Goal: Communication & Community: Connect with others

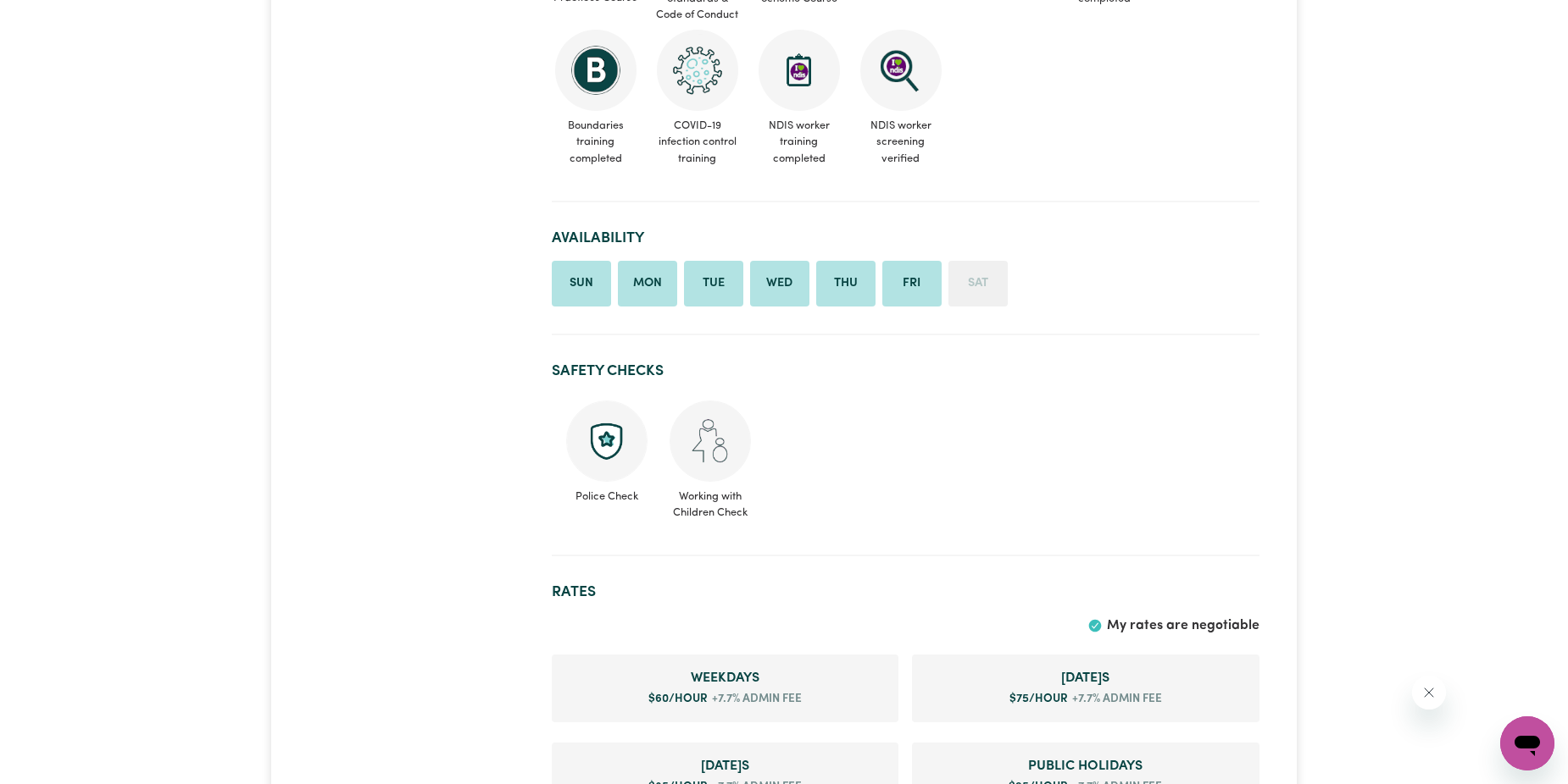
scroll to position [1101, 0]
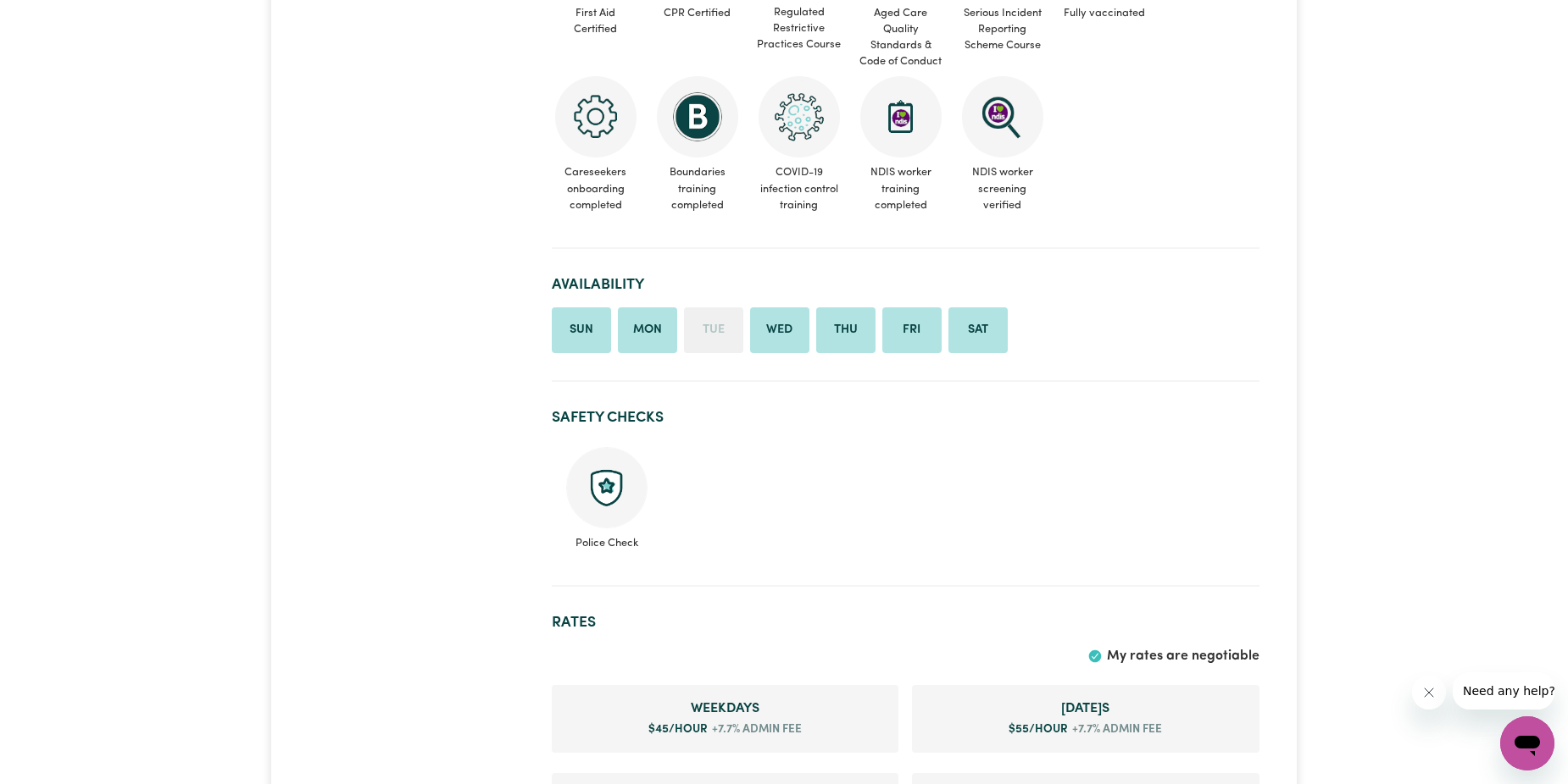
scroll to position [762, 0]
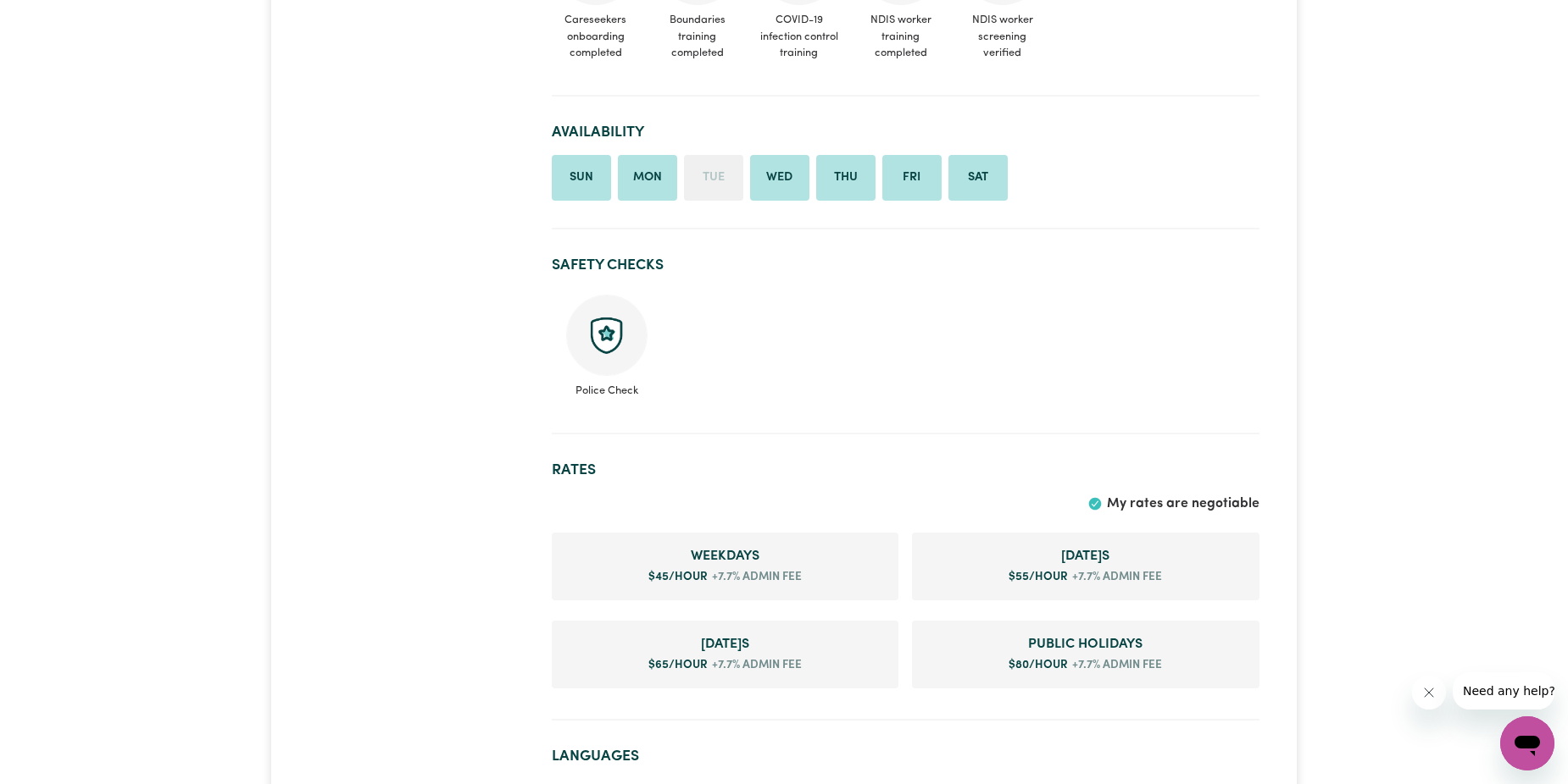
scroll to position [847, 0]
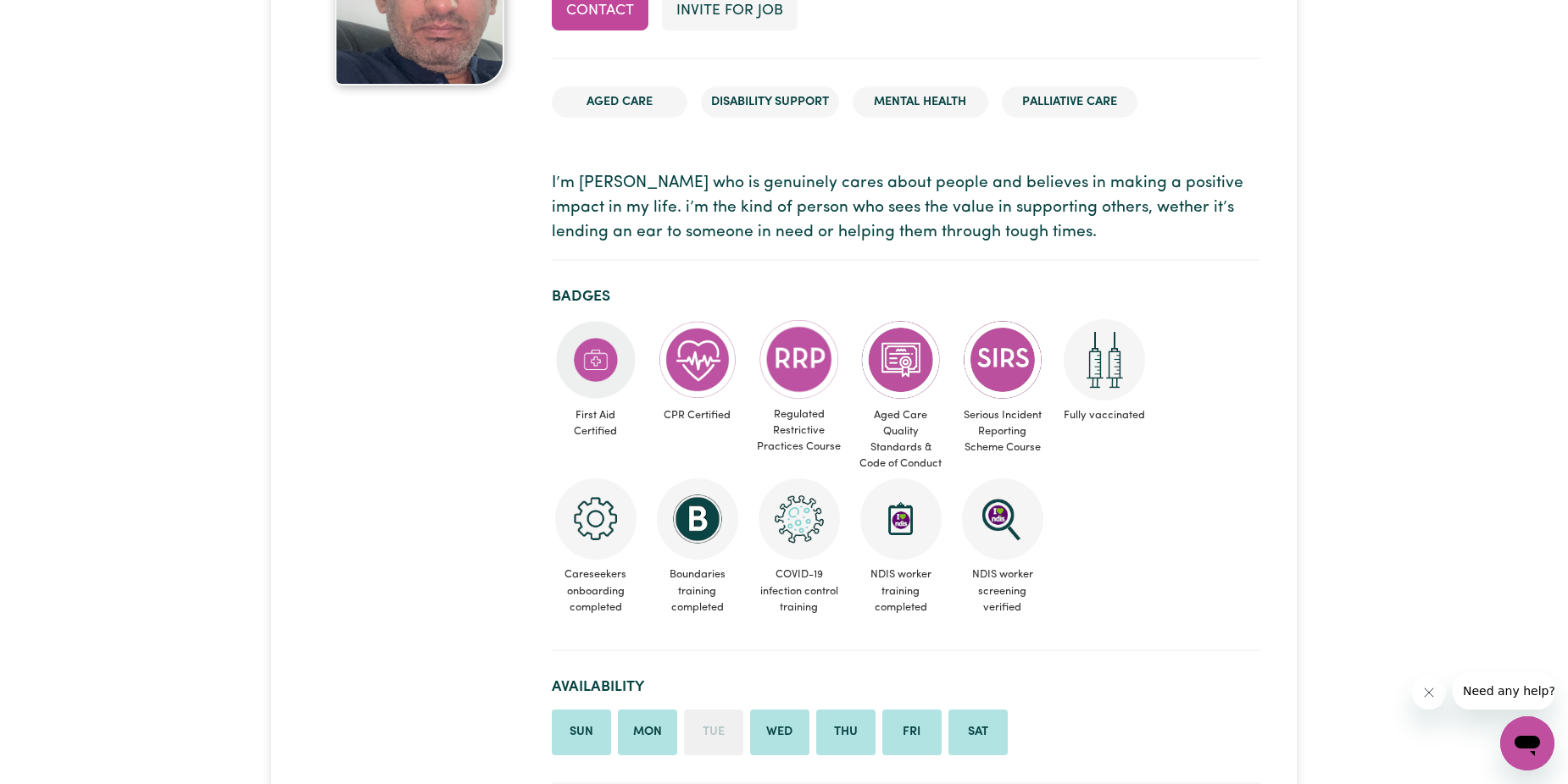
scroll to position [169, 0]
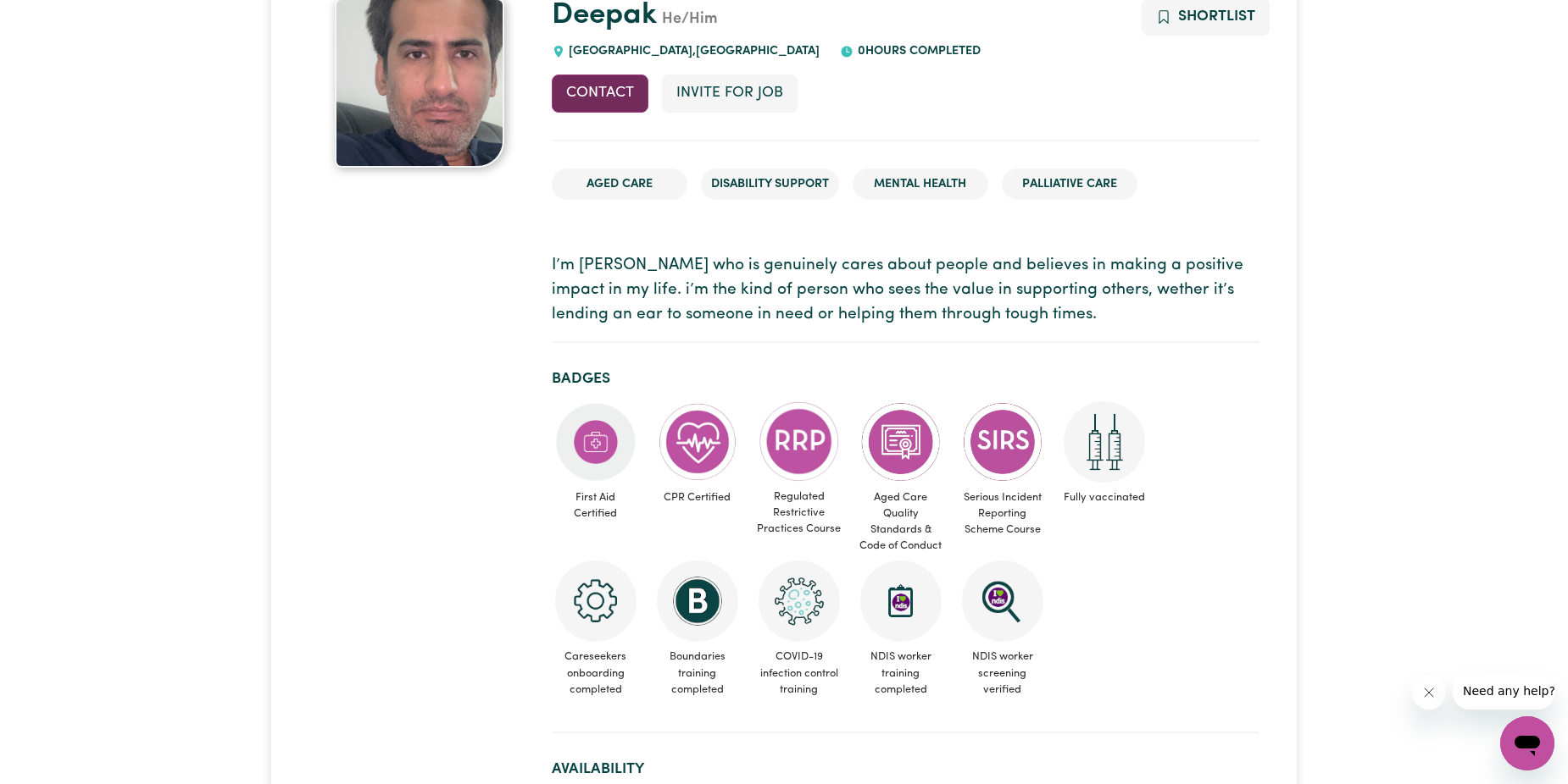
click at [614, 98] on button "Contact" at bounding box center [600, 93] width 97 height 38
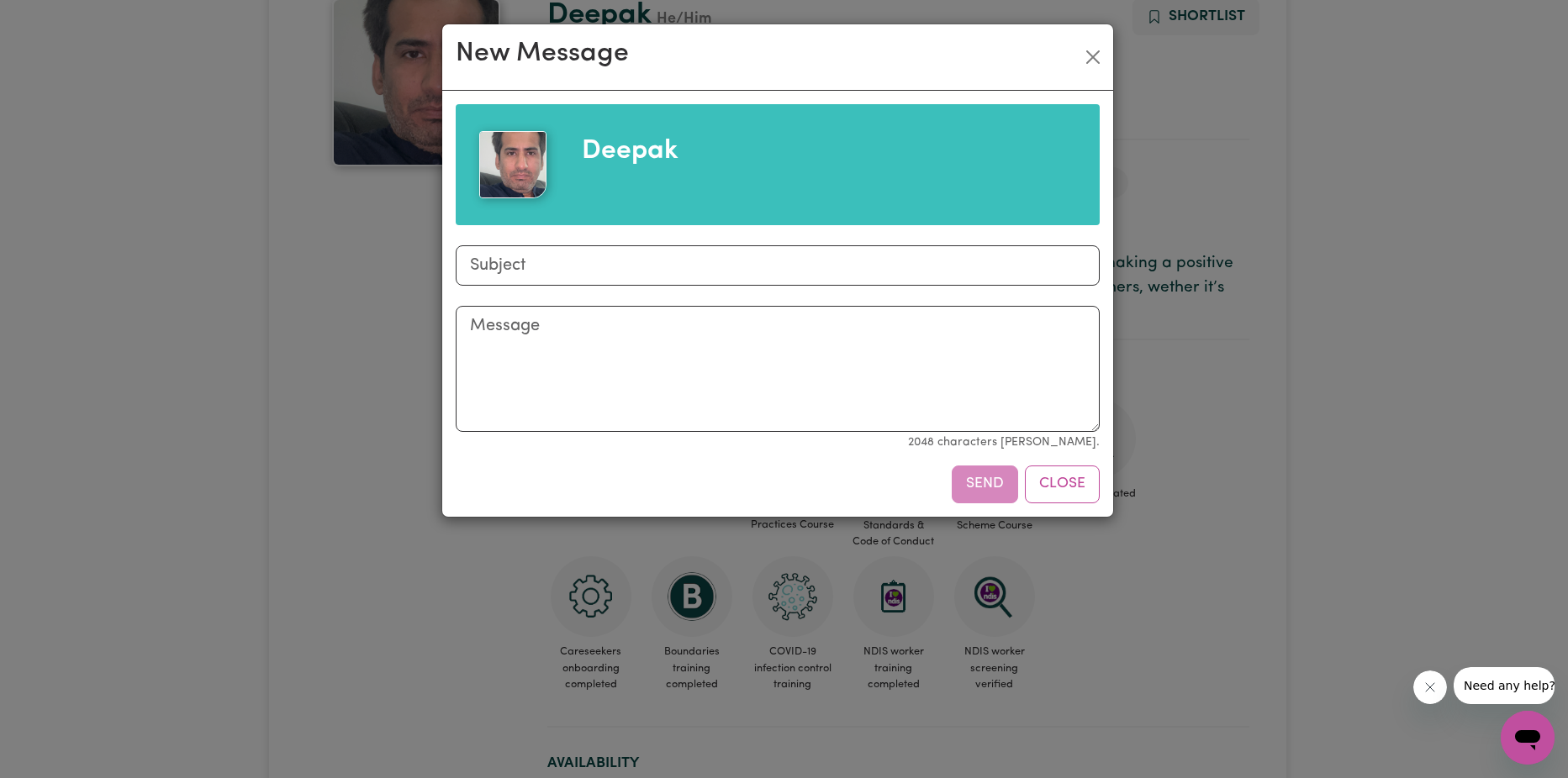
click at [1135, 545] on div "New Message Deepak Subject Message 2048 characters max. Send Close" at bounding box center [784, 389] width 1568 height 778
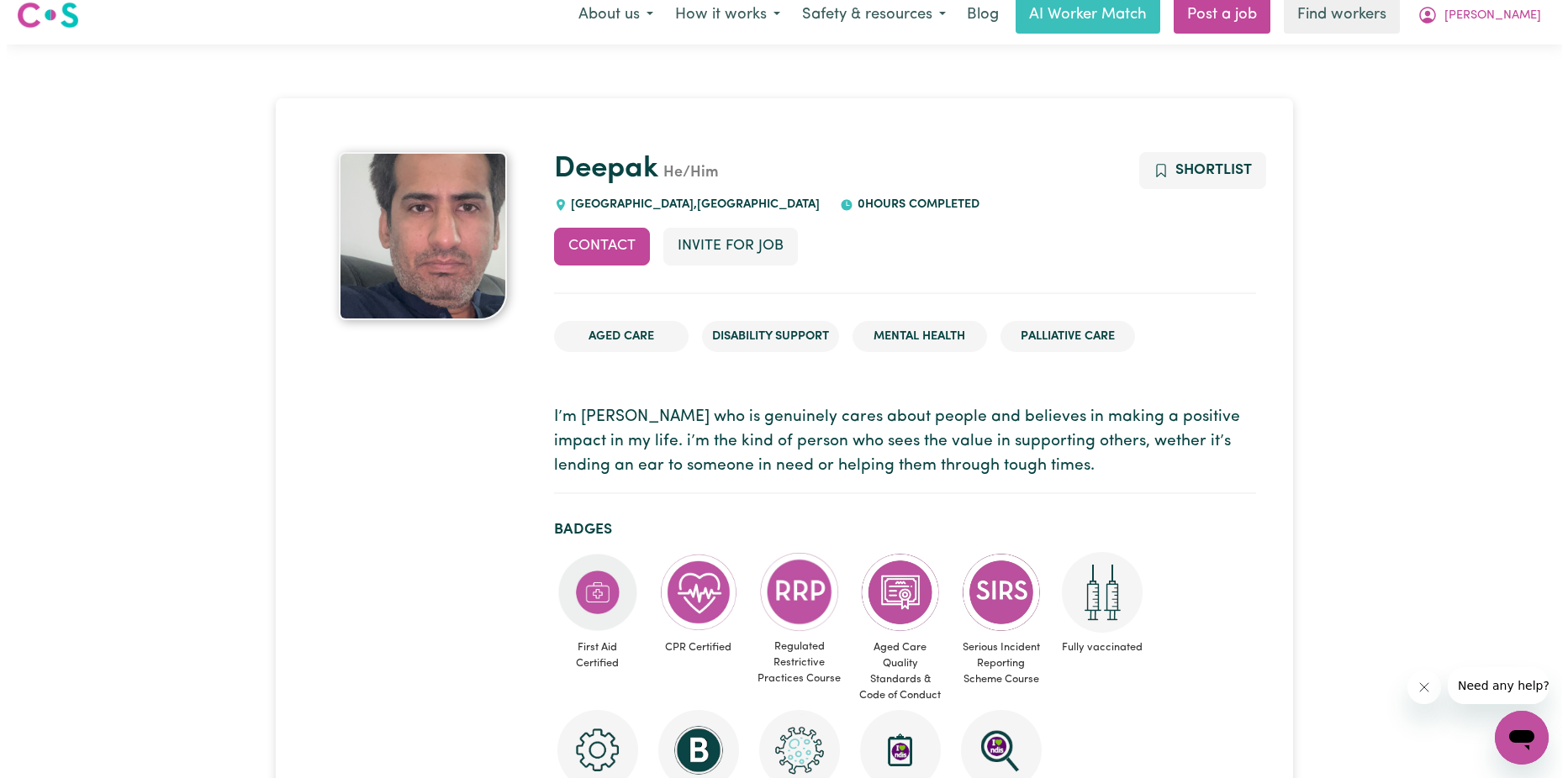
scroll to position [0, 0]
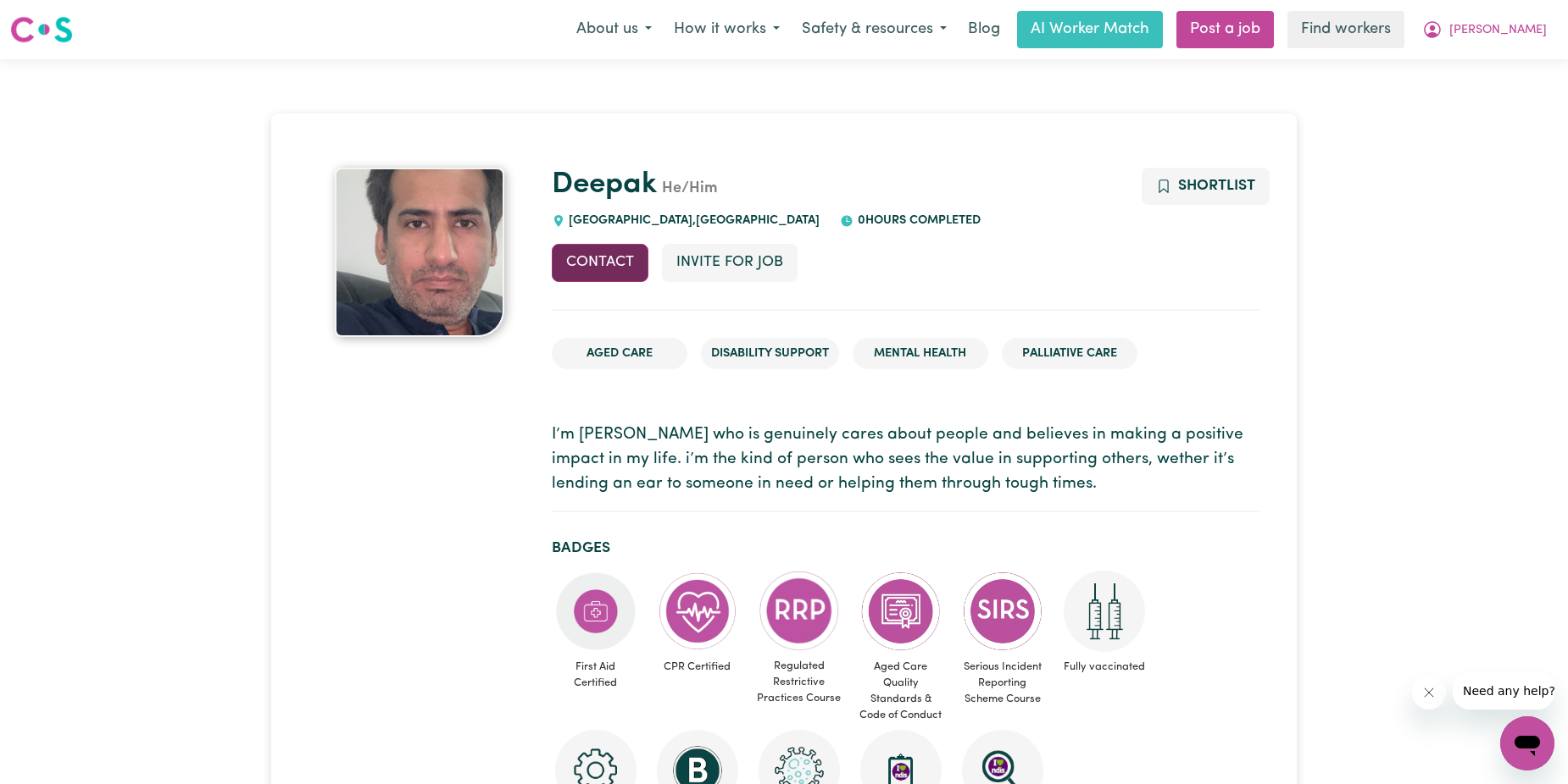
click at [589, 265] on button "Contact" at bounding box center [600, 262] width 97 height 38
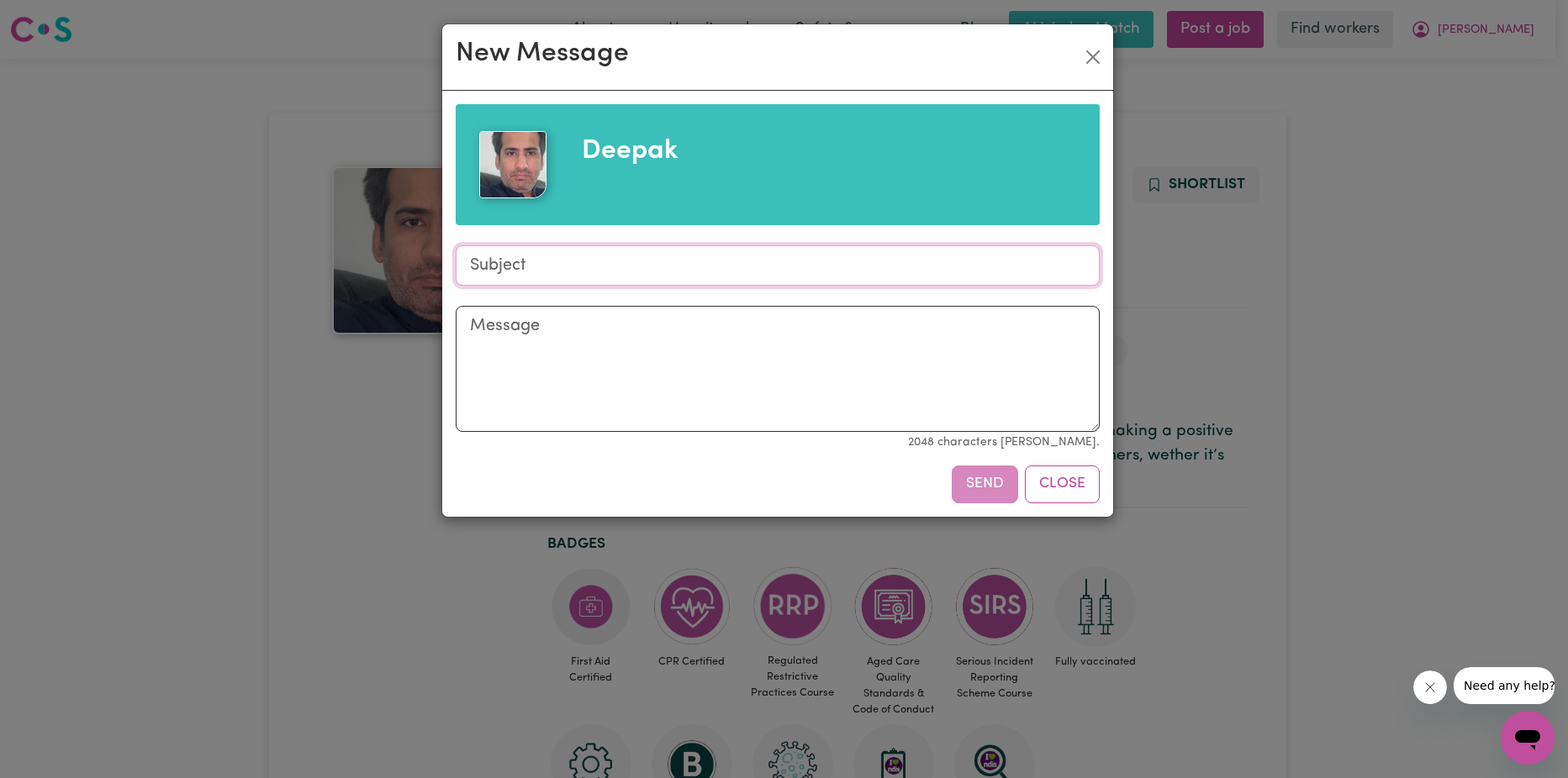
click at [587, 260] on input "Subject" at bounding box center [777, 265] width 644 height 40
type input "Looking for Personal care"
click at [587, 343] on textarea "Message" at bounding box center [777, 368] width 644 height 126
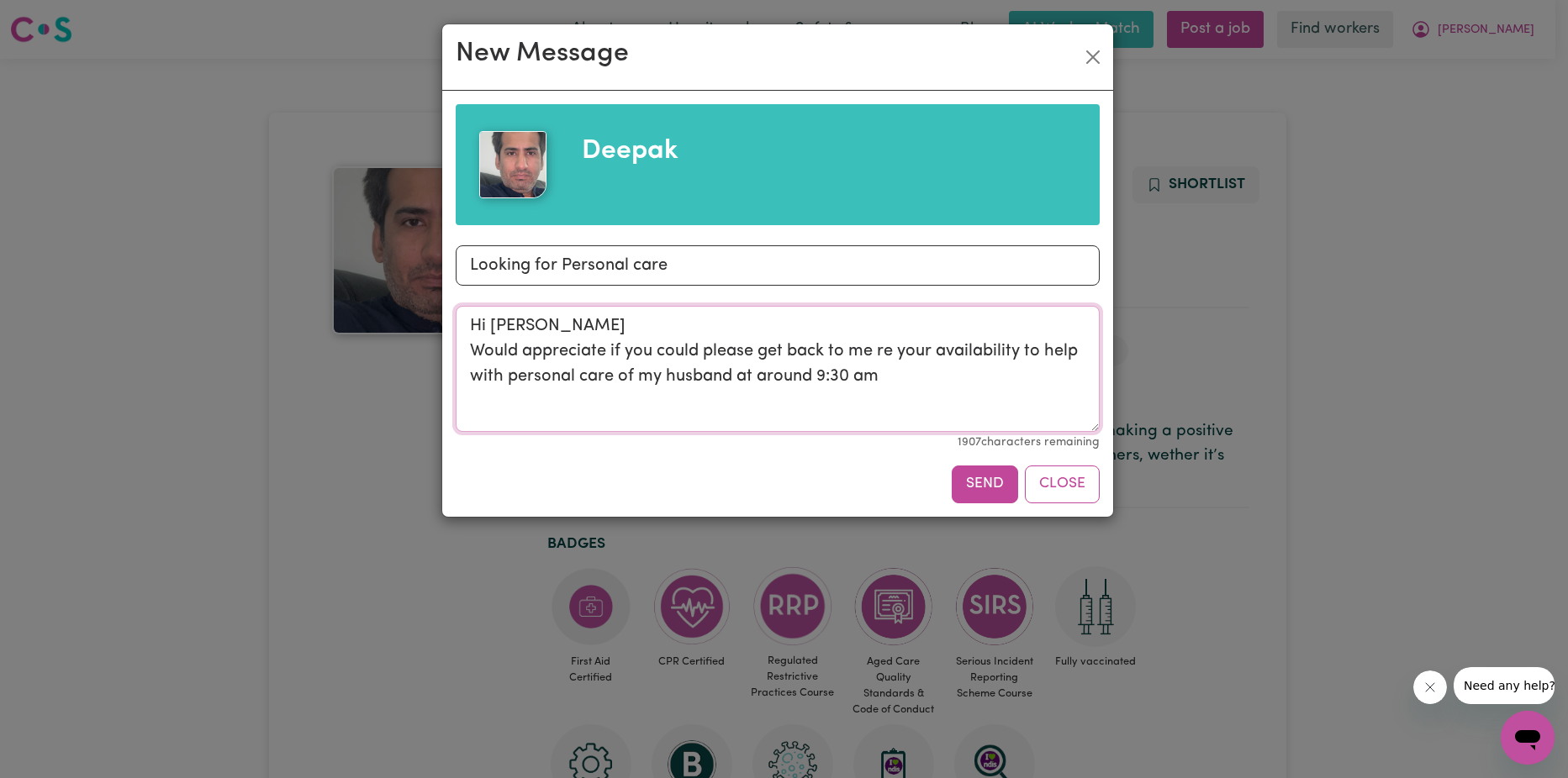
click at [909, 380] on textarea "Hi [PERSON_NAME] Would appreciate if you could please get back to me re your av…" at bounding box center [777, 368] width 644 height 126
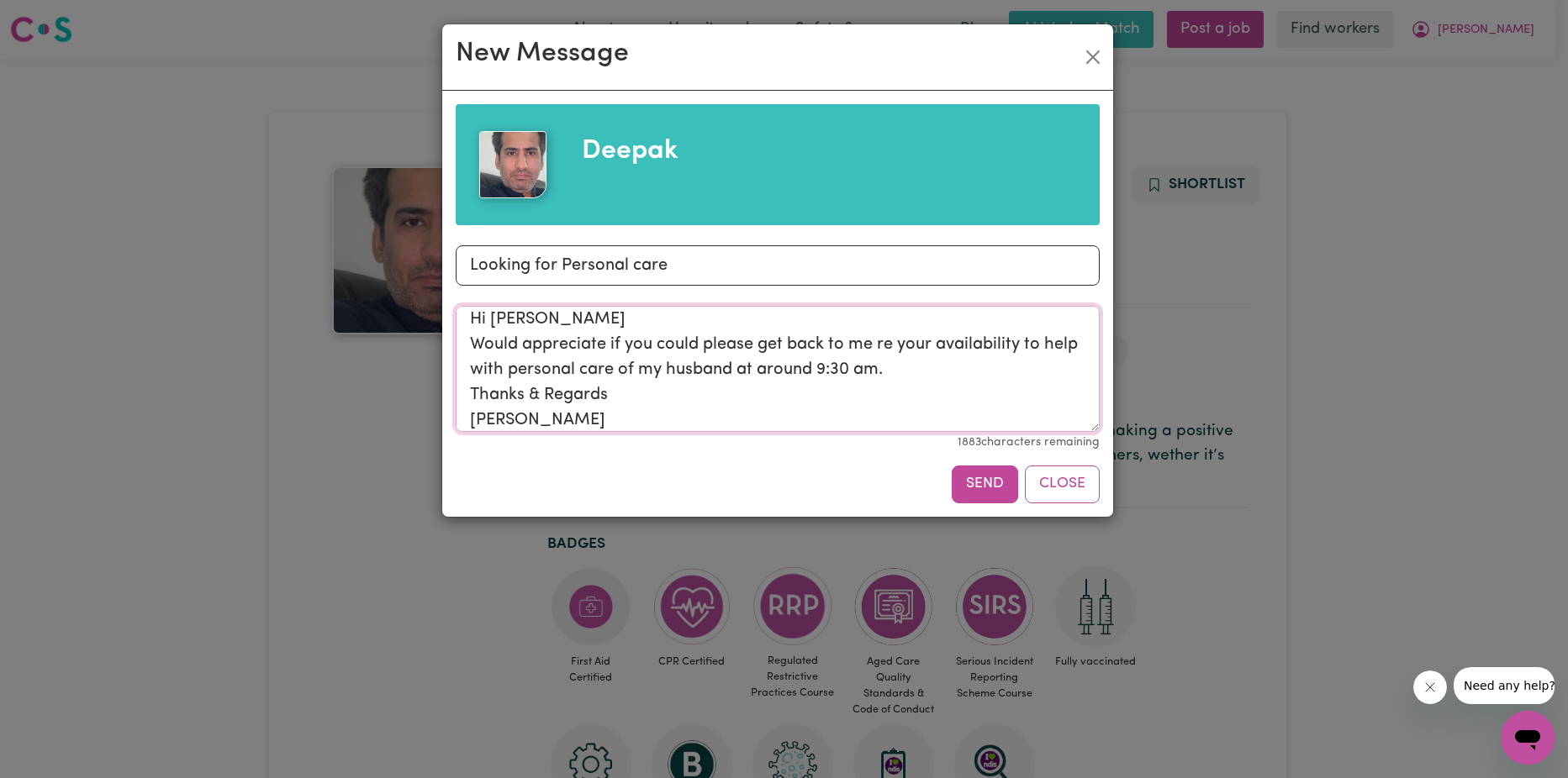
click at [914, 371] on textarea "Hi [PERSON_NAME] Would appreciate if you could please get back to me re your av…" at bounding box center [777, 368] width 644 height 126
type textarea "Hi [PERSON_NAME] Would appreciate if you could please get back to me re your av…"
click at [989, 493] on button "Send" at bounding box center [984, 484] width 67 height 37
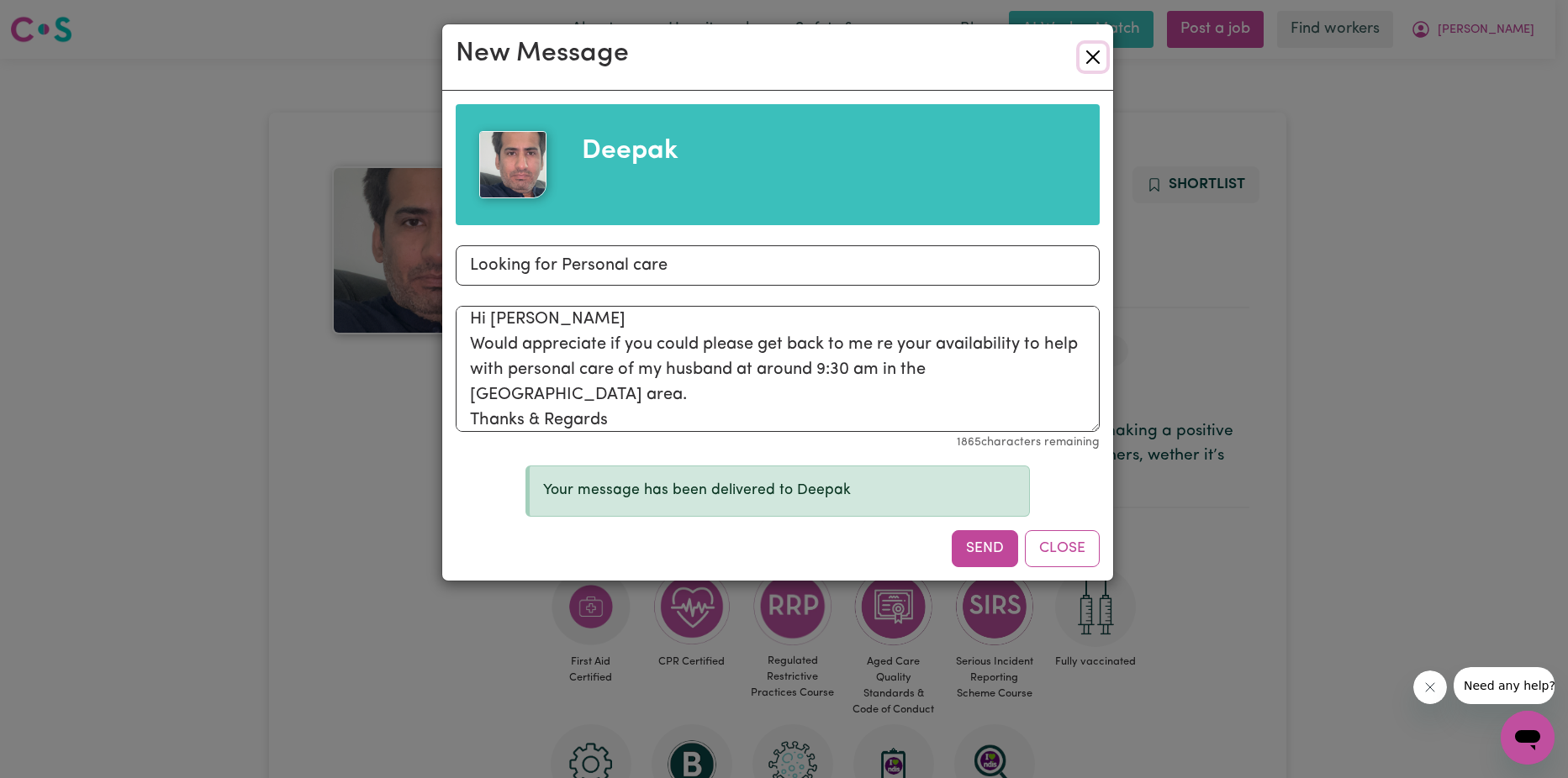
click at [1088, 61] on button "Close" at bounding box center [1092, 57] width 26 height 26
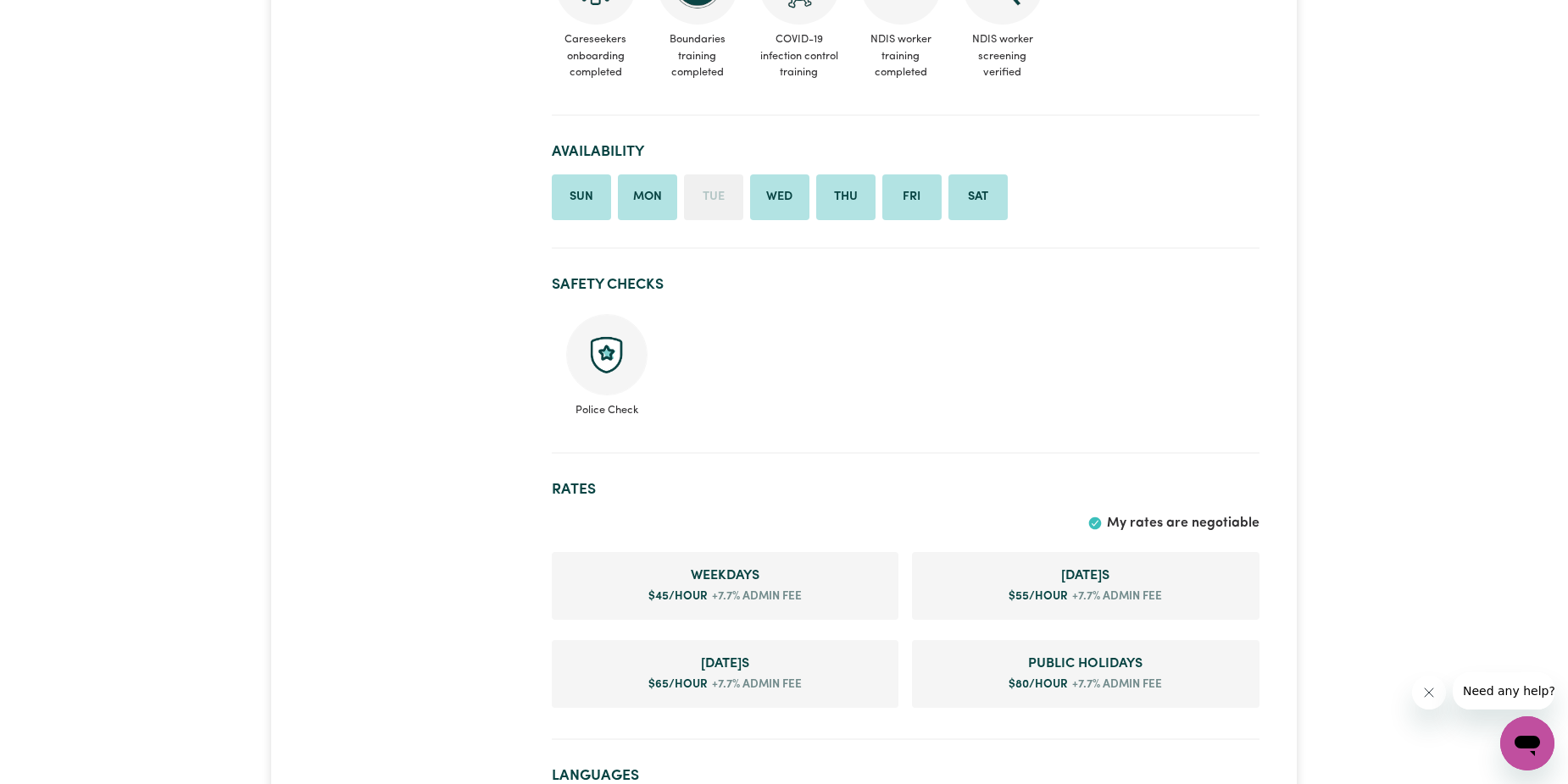
scroll to position [932, 0]
